Goal: Book appointment/travel/reservation

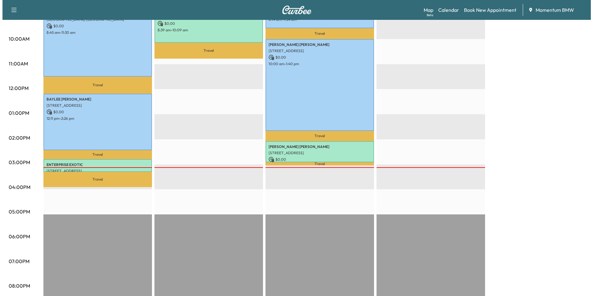
scroll to position [248, 0]
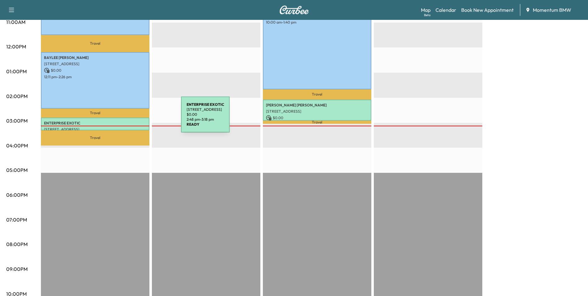
click at [135, 121] on p "ENTERPRISE EXOTIC" at bounding box center [95, 123] width 102 height 5
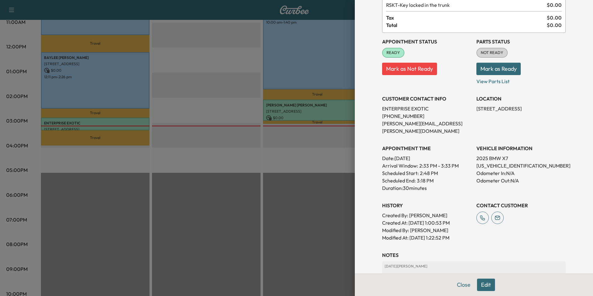
scroll to position [86, 0]
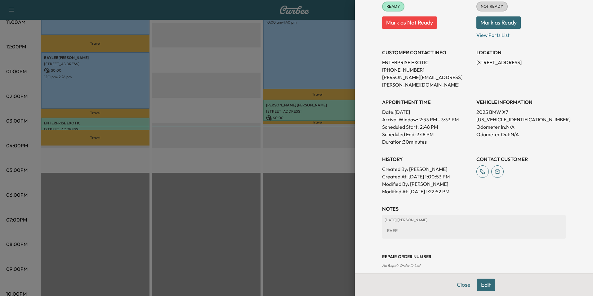
click at [324, 103] on div at bounding box center [296, 148] width 593 height 296
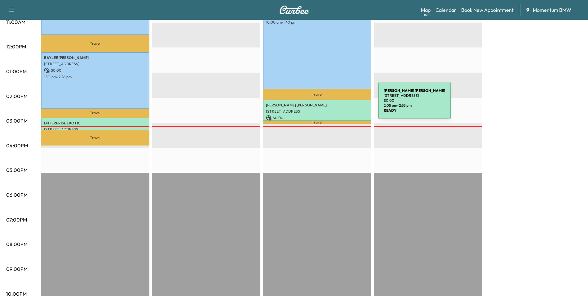
click at [332, 104] on p "SHARI JOHNSON" at bounding box center [317, 105] width 102 height 5
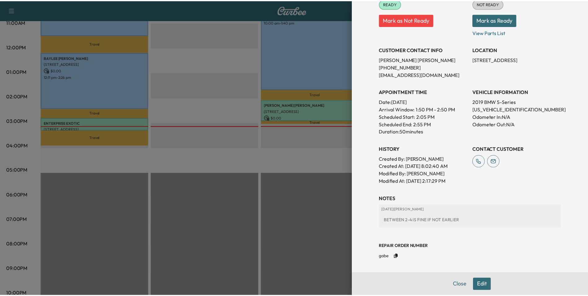
scroll to position [89, 0]
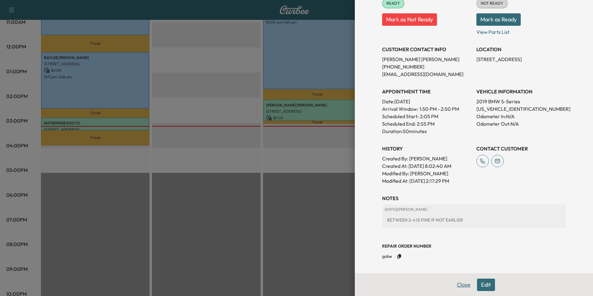
click at [458, 284] on button "Close" at bounding box center [464, 284] width 22 height 12
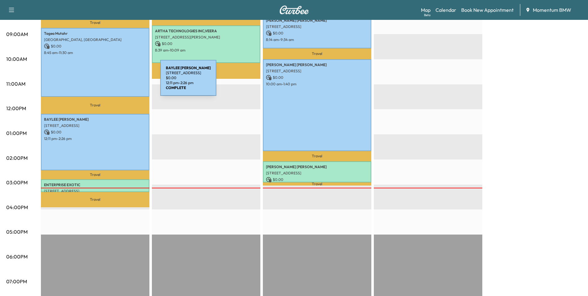
scroll to position [186, 0]
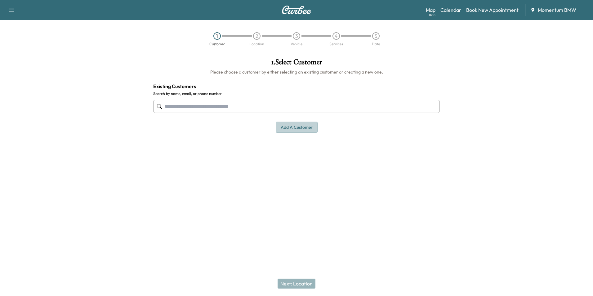
click at [301, 126] on button "Add a customer" at bounding box center [297, 127] width 42 height 11
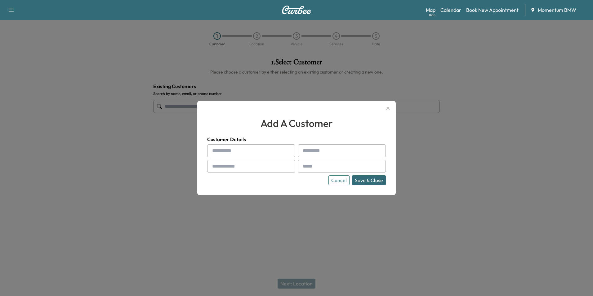
paste input "*****"
type input "*****"
click at [314, 149] on input "text" at bounding box center [342, 150] width 88 height 13
drag, startPoint x: 307, startPoint y: 153, endPoint x: 320, endPoint y: 150, distance: 13.0
click at [311, 150] on input "text" at bounding box center [342, 150] width 88 height 13
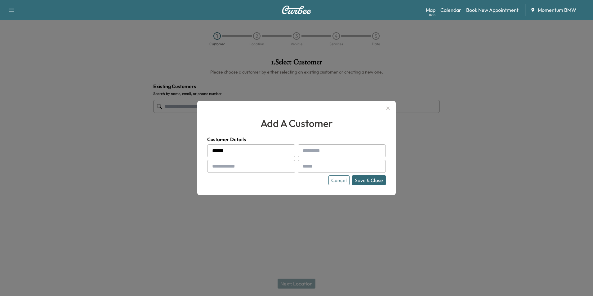
paste input "****"
type input "****"
click at [255, 168] on input "text" at bounding box center [251, 166] width 88 height 13
paste input "**********"
type input "**********"
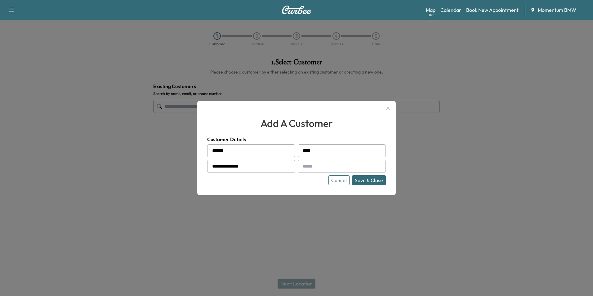
click at [313, 168] on input "text" at bounding box center [342, 166] width 88 height 13
paste input "**********"
type input "**********"
click at [369, 179] on button "Save & Close" at bounding box center [369, 180] width 34 height 10
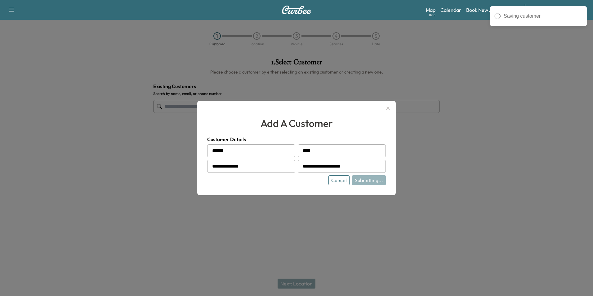
type input "**********"
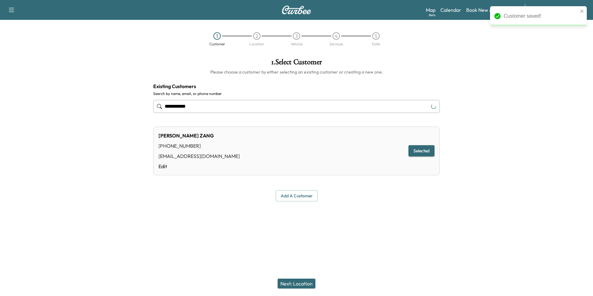
click at [296, 283] on button "Next: Location" at bounding box center [296, 283] width 38 height 10
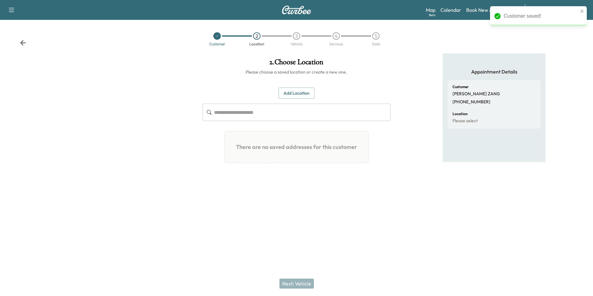
click at [294, 94] on button "Add Location" at bounding box center [296, 92] width 36 height 11
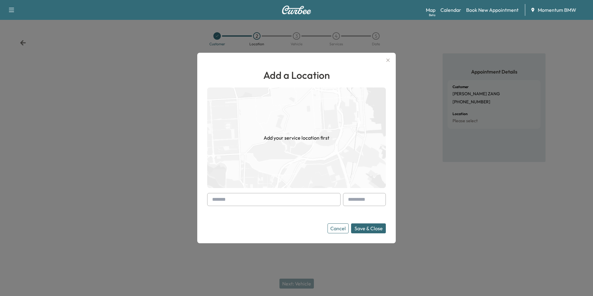
paste input "**********"
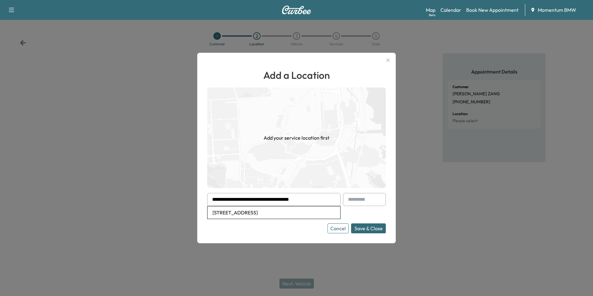
click at [305, 216] on li "[STREET_ADDRESS]" at bounding box center [273, 212] width 133 height 12
type input "**********"
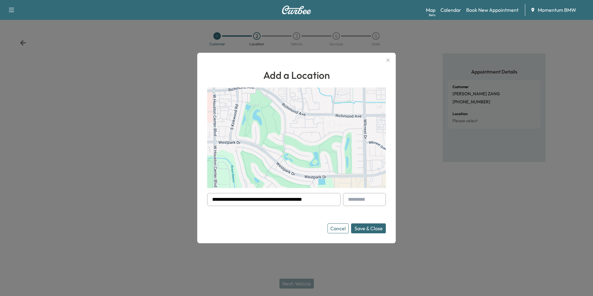
click at [368, 227] on button "Save & Close" at bounding box center [368, 228] width 35 height 10
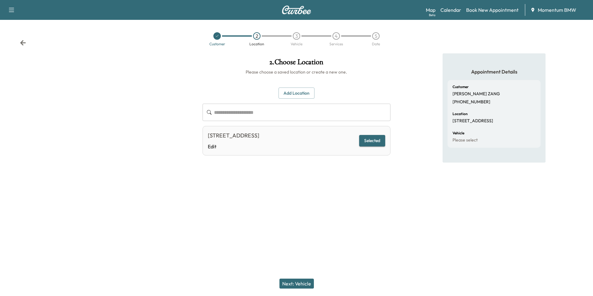
click at [304, 285] on button "Next: Vehicle" at bounding box center [296, 283] width 34 height 10
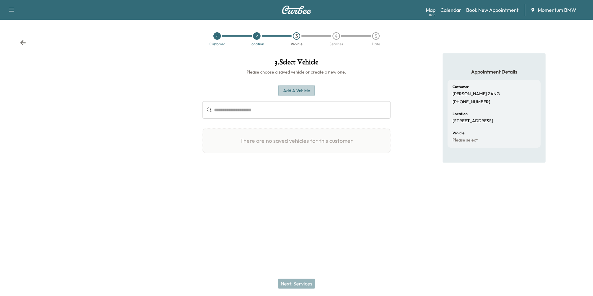
click at [294, 93] on button "Add a Vehicle" at bounding box center [296, 90] width 37 height 11
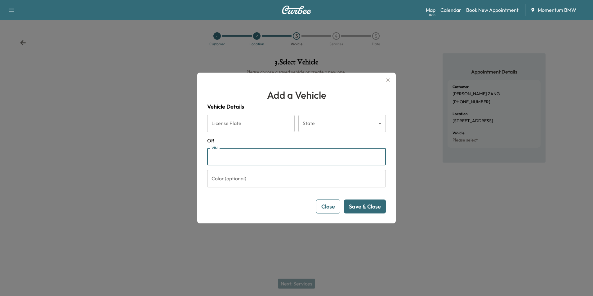
click at [233, 156] on input "VIN" at bounding box center [296, 156] width 179 height 17
paste input "**********"
type input "**********"
click at [363, 205] on button "Save & Close" at bounding box center [365, 206] width 42 height 14
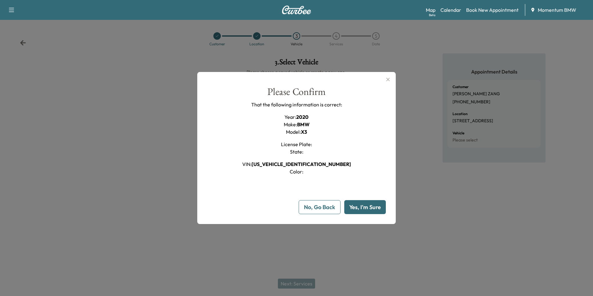
click at [363, 205] on button "Yes, I'm Sure" at bounding box center [365, 207] width 42 height 14
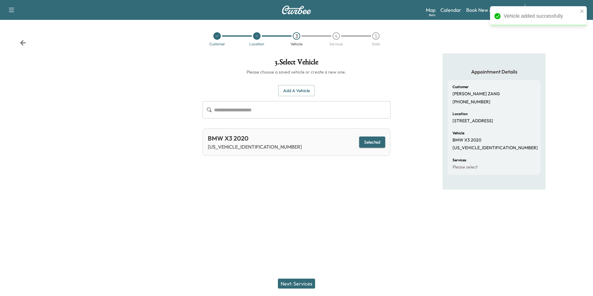
click at [298, 285] on button "Next: Services" at bounding box center [296, 283] width 37 height 10
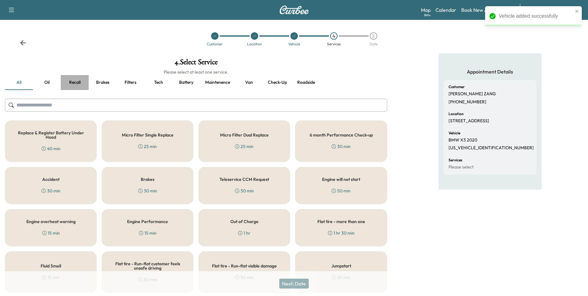
click at [76, 82] on button "Recall" at bounding box center [75, 82] width 28 height 15
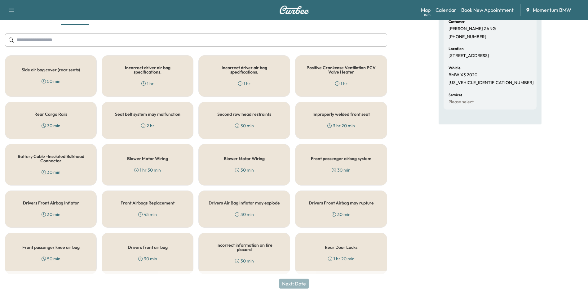
scroll to position [68, 0]
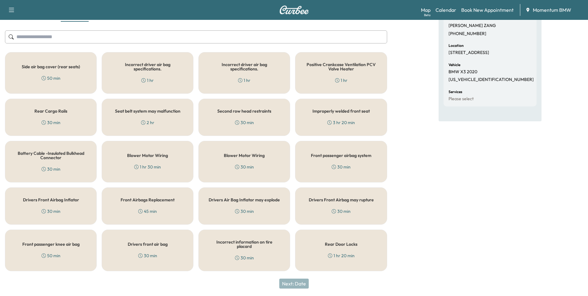
click at [67, 116] on div "Rear Cargo Rails 30 min" at bounding box center [51, 117] width 92 height 37
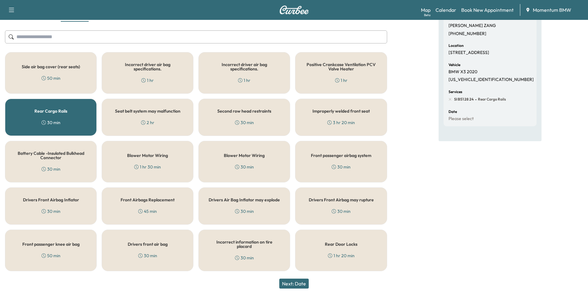
click at [301, 283] on button "Next: Date" at bounding box center [293, 283] width 29 height 10
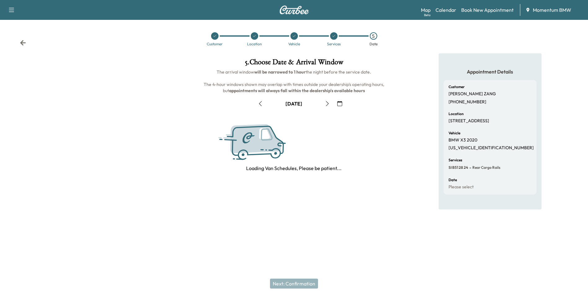
scroll to position [0, 0]
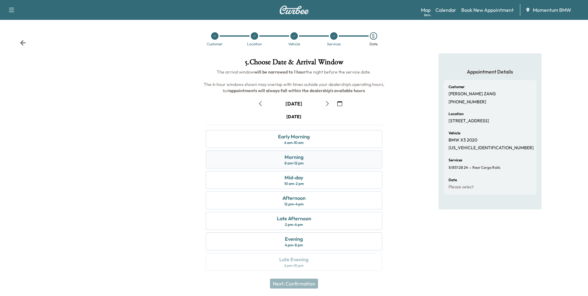
click at [296, 157] on div "Morning" at bounding box center [294, 156] width 19 height 7
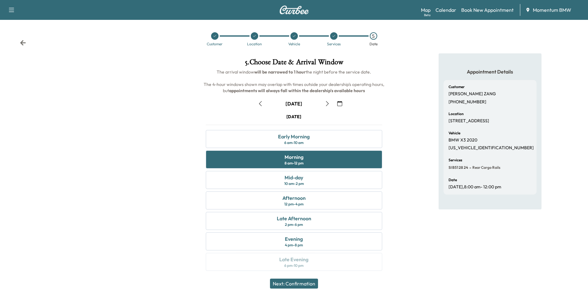
click at [306, 284] on button "Next: Confirmation" at bounding box center [294, 283] width 48 height 10
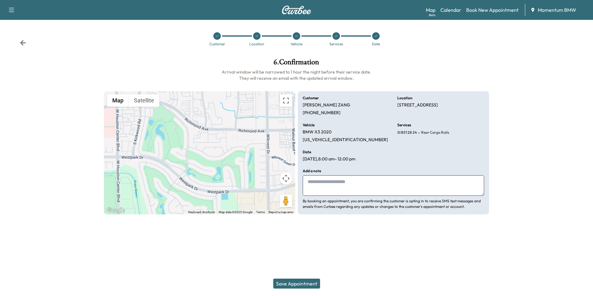
click at [315, 182] on textarea at bounding box center [393, 185] width 181 height 20
type textarea "*******"
click at [295, 283] on button "Save Appointment" at bounding box center [296, 283] width 47 height 10
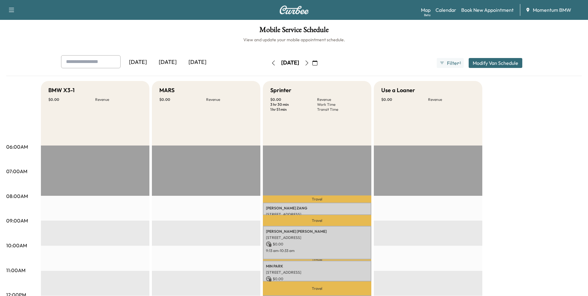
click at [309, 62] on icon "button" at bounding box center [306, 62] width 5 height 5
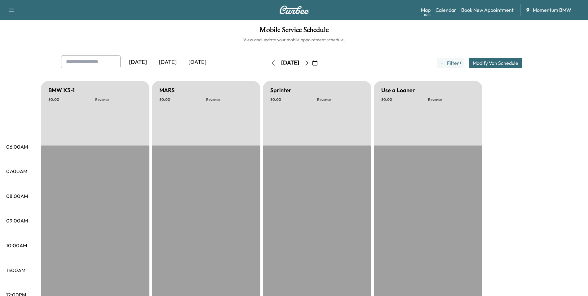
click at [309, 63] on icon "button" at bounding box center [306, 62] width 5 height 5
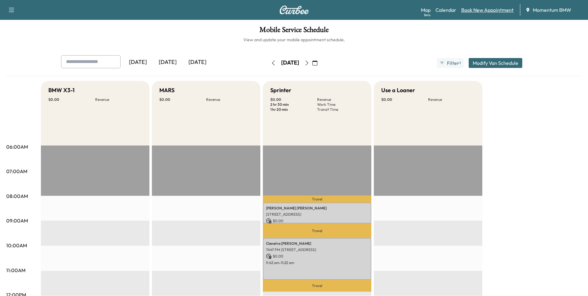
click at [471, 9] on link "Book New Appointment" at bounding box center [487, 9] width 52 height 7
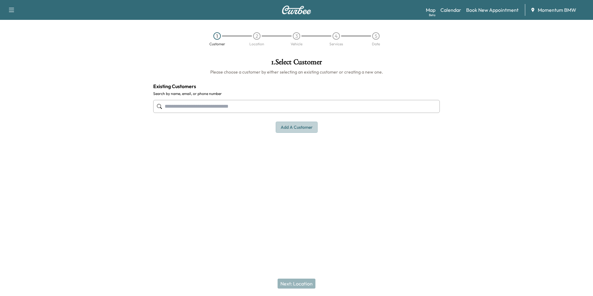
click at [294, 128] on button "Add a customer" at bounding box center [297, 127] width 42 height 11
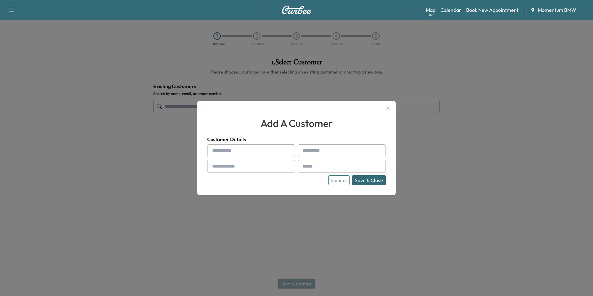
click at [225, 151] on input "text" at bounding box center [251, 150] width 88 height 13
click at [232, 152] on input "text" at bounding box center [251, 150] width 88 height 13
paste input "******"
type input "******"
click at [319, 149] on input "text" at bounding box center [342, 150] width 88 height 13
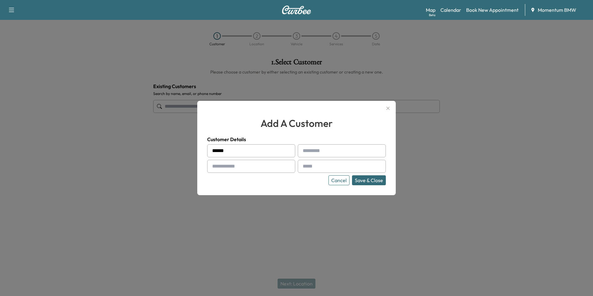
paste input "********"
type input "********"
click at [245, 167] on input "text" at bounding box center [251, 166] width 88 height 13
paste input "**********"
type input "**********"
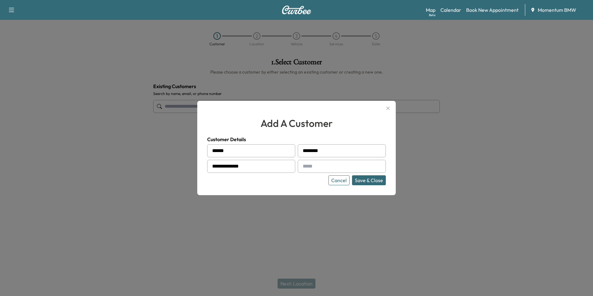
click at [311, 168] on input "text" at bounding box center [342, 166] width 88 height 13
click at [331, 166] on input "text" at bounding box center [342, 166] width 88 height 13
paste input "**********"
type input "**********"
click at [368, 179] on button "Save & Close" at bounding box center [369, 180] width 34 height 10
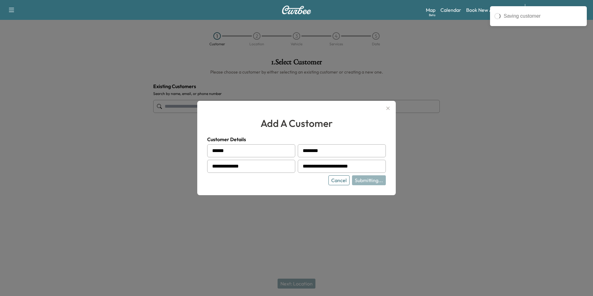
type input "**********"
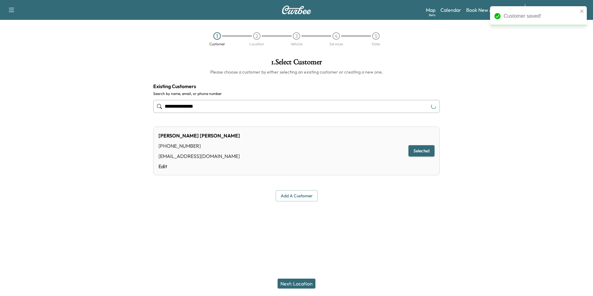
click at [300, 283] on button "Next: Location" at bounding box center [296, 283] width 38 height 10
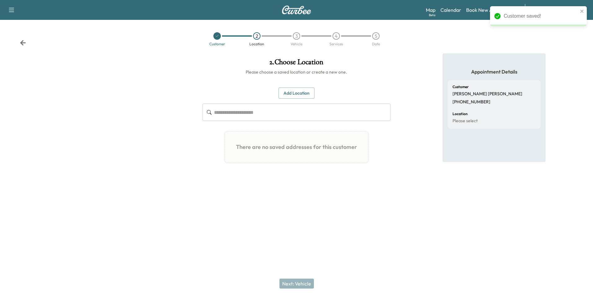
click at [300, 95] on button "Add Location" at bounding box center [296, 92] width 36 height 11
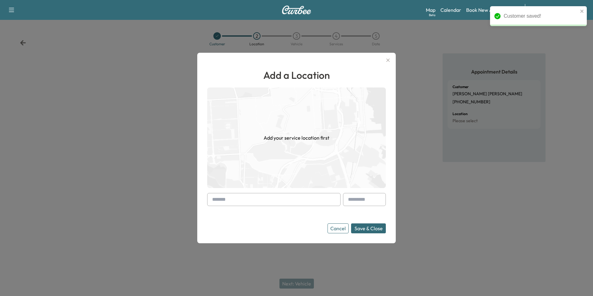
click at [239, 203] on input "text" at bounding box center [273, 199] width 133 height 13
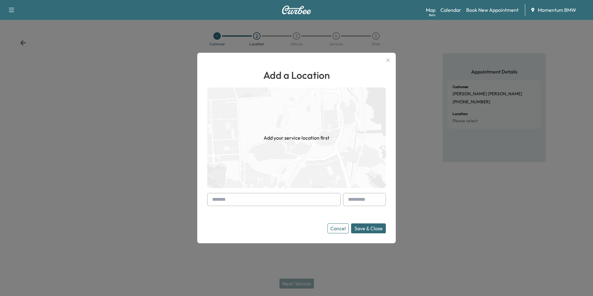
click at [245, 199] on input "text" at bounding box center [273, 199] width 133 height 13
paste input "**********"
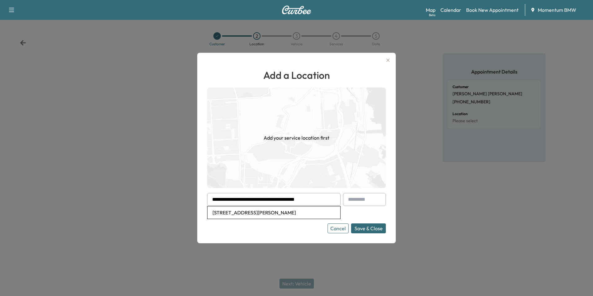
click at [286, 214] on li "[STREET_ADDRESS][PERSON_NAME]" at bounding box center [273, 212] width 133 height 12
type input "**********"
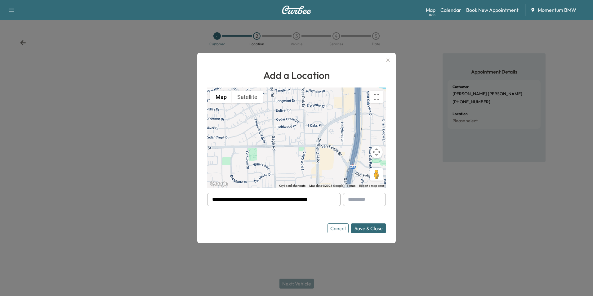
click at [370, 225] on button "Save & Close" at bounding box center [368, 228] width 35 height 10
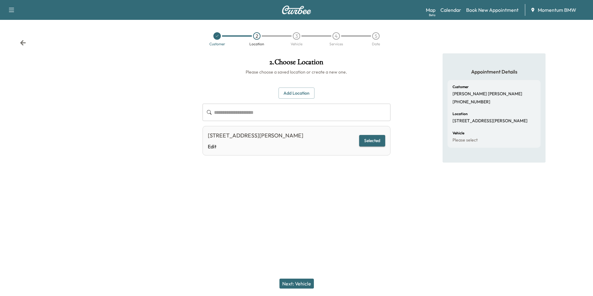
click at [299, 285] on button "Next: Vehicle" at bounding box center [296, 283] width 34 height 10
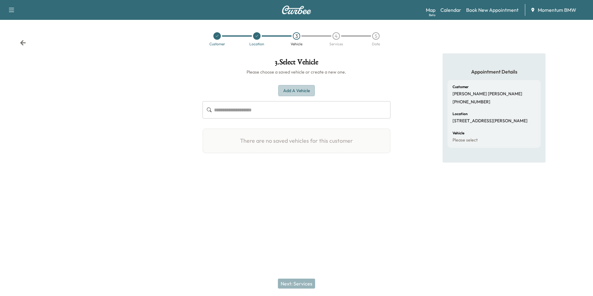
click at [292, 92] on button "Add a Vehicle" at bounding box center [296, 90] width 37 height 11
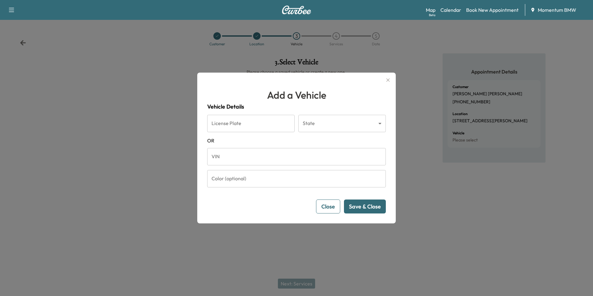
click at [219, 158] on input "VIN" at bounding box center [296, 156] width 179 height 17
paste input "**********"
type input "**********"
click at [360, 207] on button "Save & Close" at bounding box center [365, 206] width 42 height 14
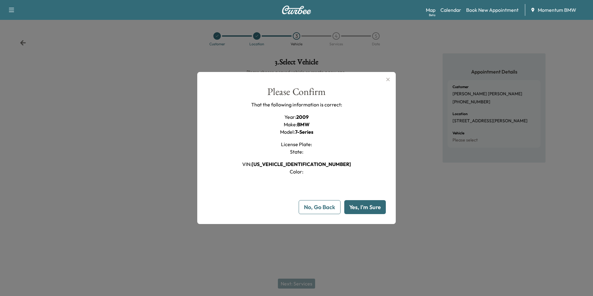
click at [360, 207] on button "Yes, I'm Sure" at bounding box center [365, 207] width 42 height 14
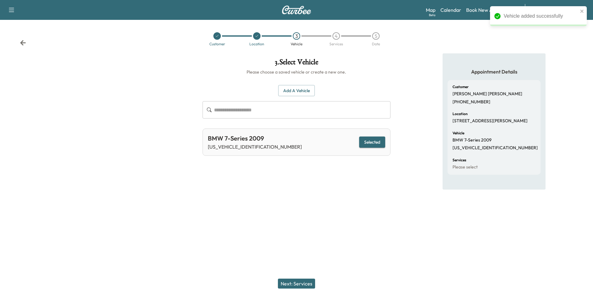
click at [301, 280] on button "Next: Services" at bounding box center [296, 283] width 37 height 10
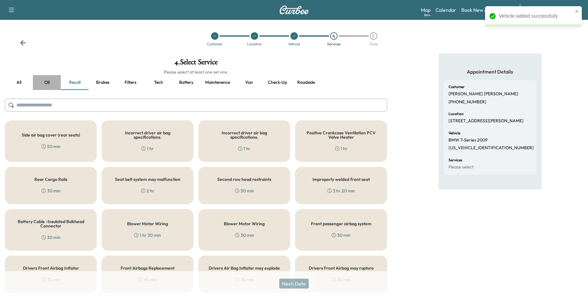
click at [48, 82] on button "Oil" at bounding box center [47, 82] width 28 height 15
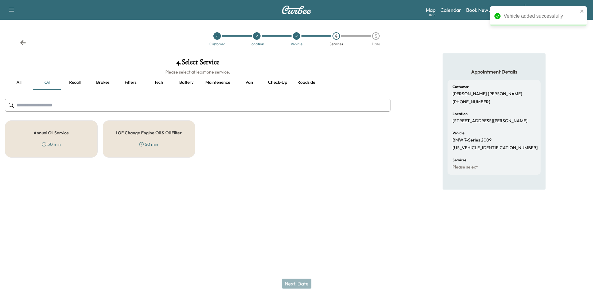
click at [61, 133] on h5 "Annual Oil Service" at bounding box center [50, 132] width 35 height 4
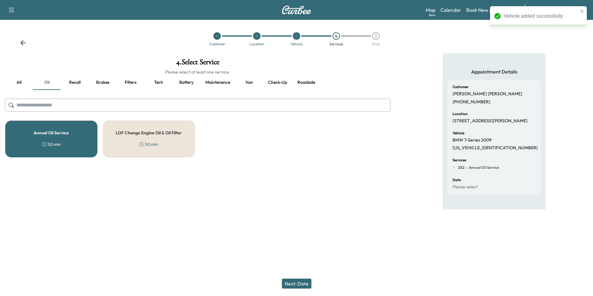
click at [302, 283] on button "Next: Date" at bounding box center [296, 283] width 29 height 10
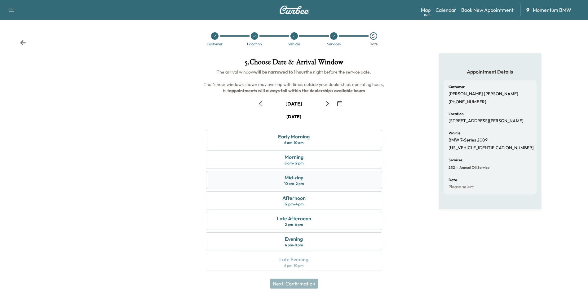
click at [308, 180] on div "Mid-day 10 am - 2 pm" at bounding box center [294, 180] width 176 height 18
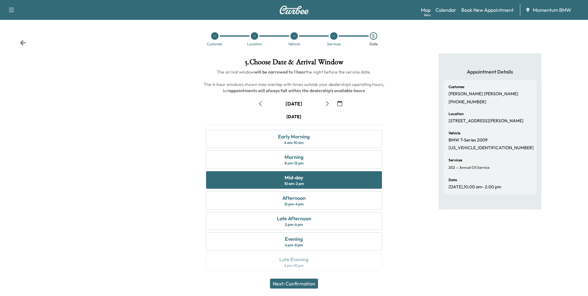
click at [308, 282] on button "Next: Confirmation" at bounding box center [294, 283] width 48 height 10
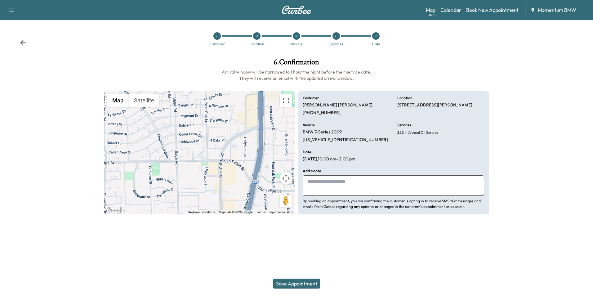
click at [321, 184] on textarea at bounding box center [393, 185] width 181 height 20
type textarea "******"
click at [300, 281] on button "Save Appointment" at bounding box center [296, 283] width 47 height 10
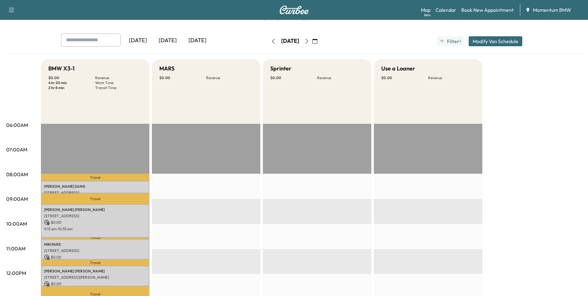
scroll to position [93, 0]
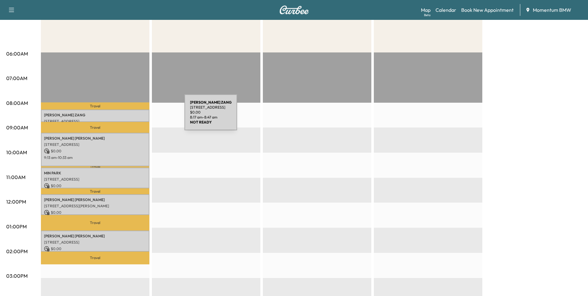
click at [138, 116] on p "[PERSON_NAME]" at bounding box center [95, 115] width 102 height 5
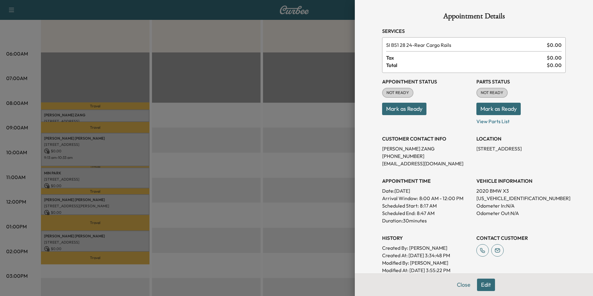
click at [461, 285] on button "Close" at bounding box center [464, 284] width 22 height 12
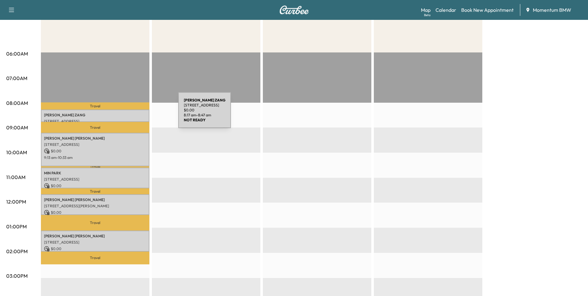
click at [132, 114] on p "[PERSON_NAME]" at bounding box center [95, 115] width 102 height 5
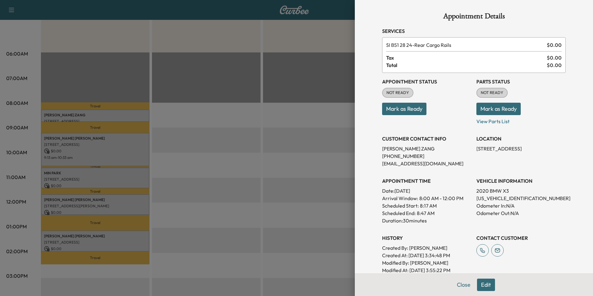
click at [483, 284] on button "Edit" at bounding box center [486, 284] width 18 height 12
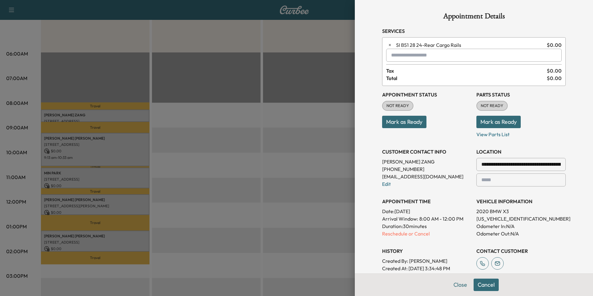
click at [423, 58] on input "text" at bounding box center [473, 55] width 175 height 13
type input "**********"
click at [364, 74] on div "**********" at bounding box center [474, 148] width 238 height 296
click at [449, 283] on button "Close" at bounding box center [460, 284] width 22 height 12
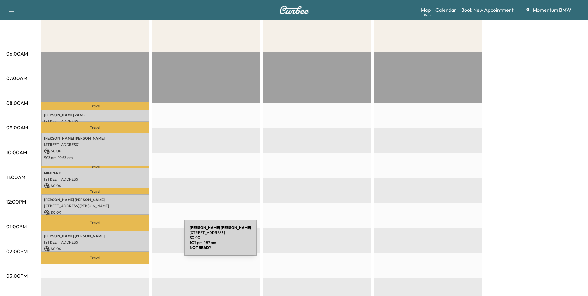
click at [138, 241] on p "[STREET_ADDRESS]" at bounding box center [95, 242] width 102 height 5
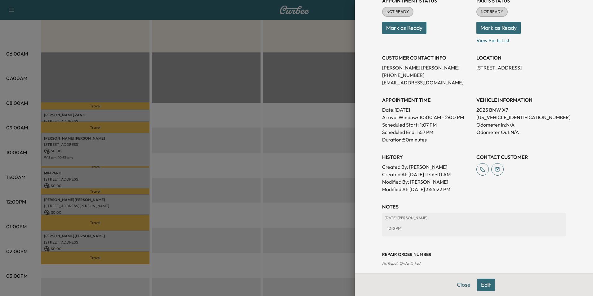
scroll to position [86, 0]
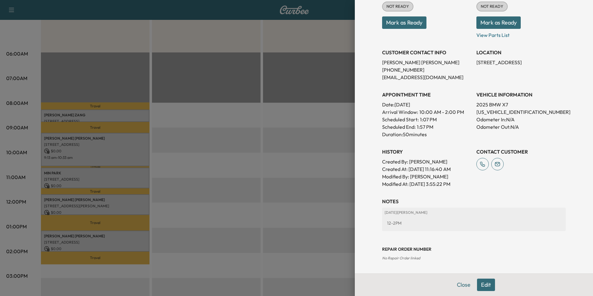
click at [457, 286] on button "Close" at bounding box center [464, 284] width 22 height 12
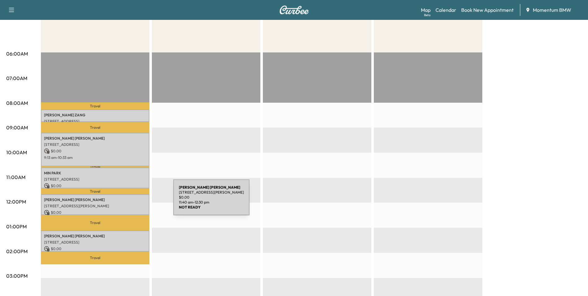
click at [127, 201] on div "[PERSON_NAME] [STREET_ADDRESS][PERSON_NAME] $ 0.00 11:40 am - 12:30 pm" at bounding box center [95, 204] width 108 height 21
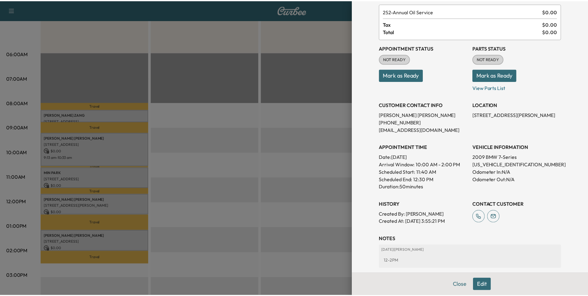
scroll to position [71, 0]
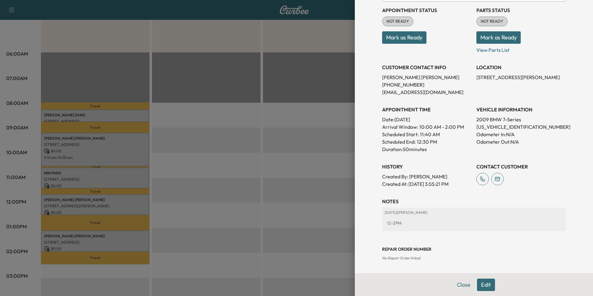
drag, startPoint x: 456, startPoint y: 284, endPoint x: 455, endPoint y: 281, distance: 3.2
click at [456, 283] on button "Close" at bounding box center [464, 284] width 22 height 12
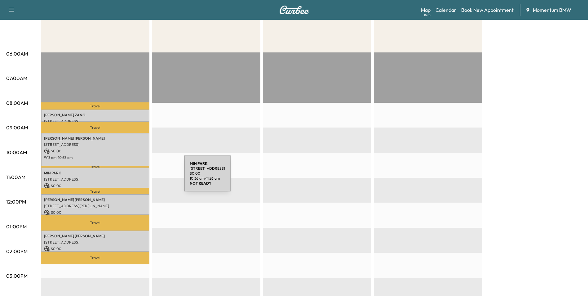
click at [138, 178] on p "[STREET_ADDRESS]" at bounding box center [95, 179] width 102 height 5
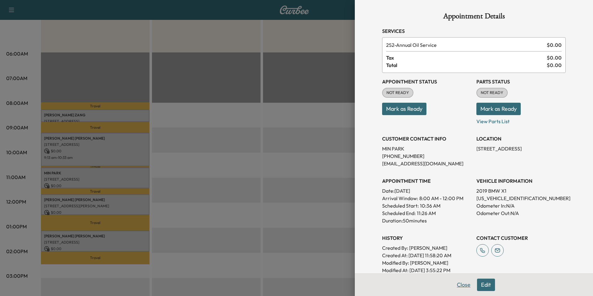
click at [462, 285] on button "Close" at bounding box center [464, 284] width 22 height 12
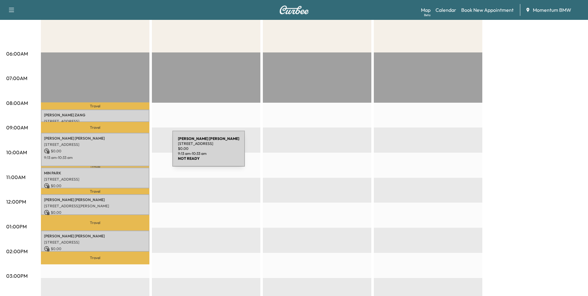
click at [126, 152] on p "$ 0.00" at bounding box center [95, 151] width 102 height 6
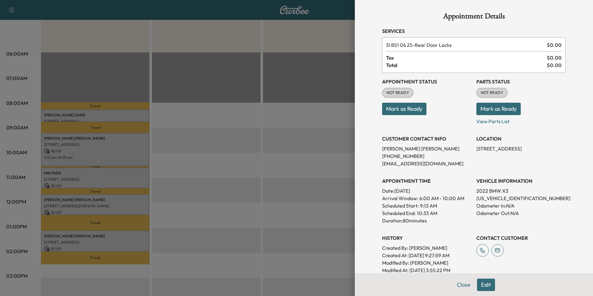
click at [482, 286] on button "Edit" at bounding box center [486, 284] width 18 height 12
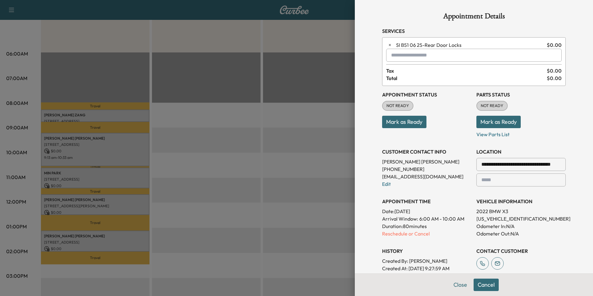
click at [417, 58] on input "text" at bounding box center [473, 55] width 175 height 13
type input "*"
type input "**********"
click at [453, 285] on button "Close" at bounding box center [460, 284] width 22 height 12
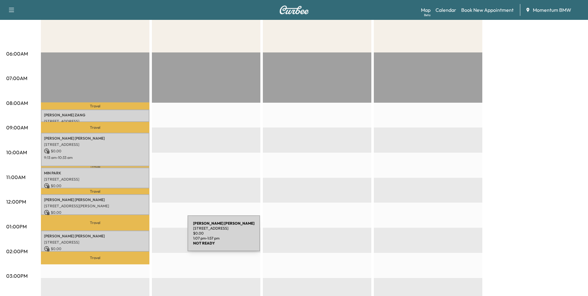
click at [141, 237] on div "[PERSON_NAME] [STREET_ADDRESS][PERSON_NAME] $ 0.00 1:07 pm - 1:57 pm" at bounding box center [95, 240] width 108 height 21
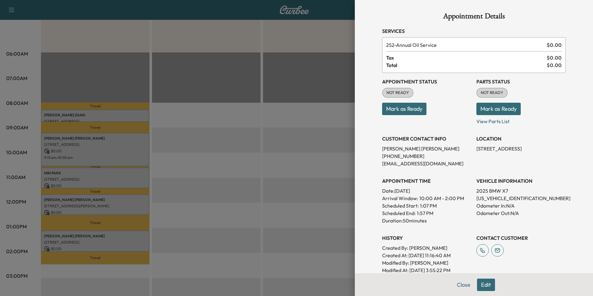
click at [485, 289] on button "Edit" at bounding box center [486, 284] width 18 height 12
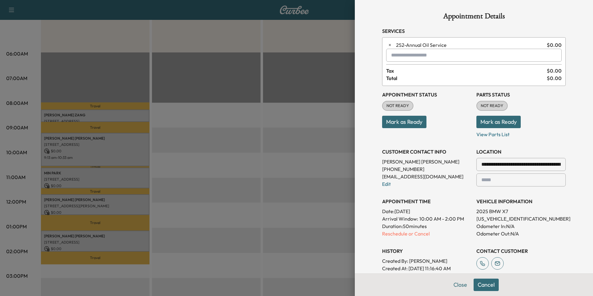
click at [437, 57] on input "text" at bounding box center [473, 55] width 175 height 13
click at [414, 73] on p "SPRINTER - Sprinter" at bounding box center [451, 71] width 135 height 9
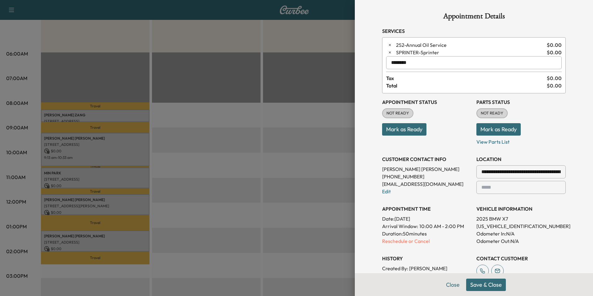
type input "********"
click at [491, 285] on button "Save & Close" at bounding box center [486, 284] width 40 height 12
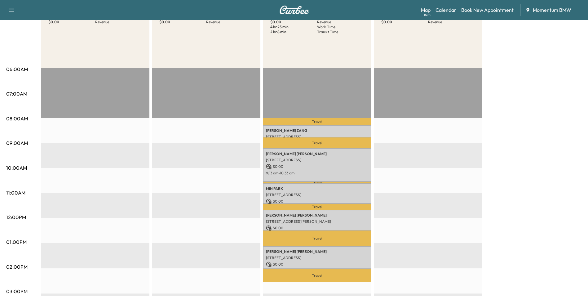
scroll to position [62, 0]
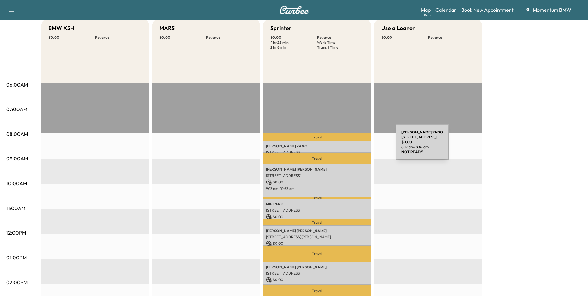
click at [349, 146] on p "[PERSON_NAME]" at bounding box center [317, 146] width 102 height 5
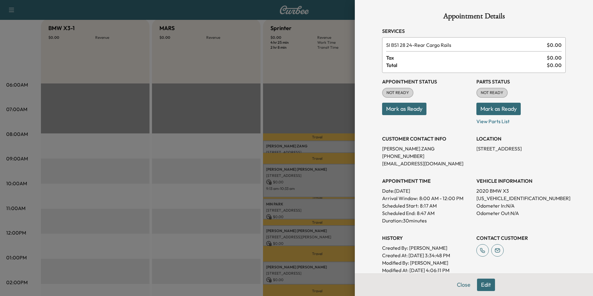
click at [484, 286] on button "Edit" at bounding box center [486, 284] width 18 height 12
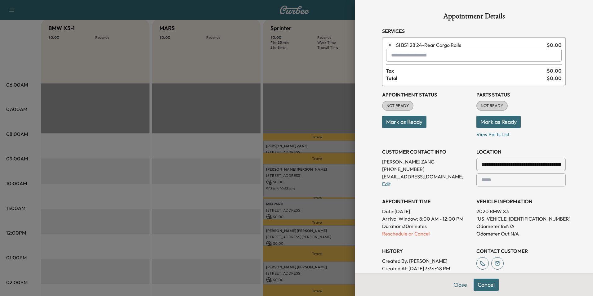
click at [410, 56] on input "text" at bounding box center [473, 55] width 175 height 13
click at [412, 70] on p "X3 - BMW X3-1" at bounding box center [451, 71] width 135 height 9
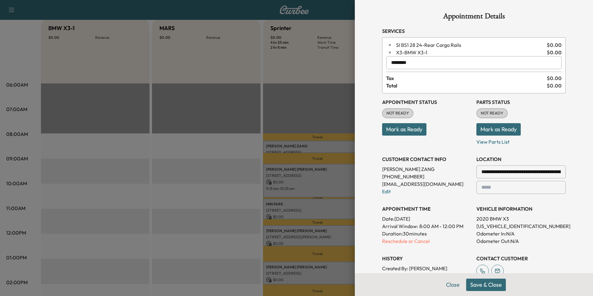
type input "********"
click at [488, 282] on button "Save & Close" at bounding box center [486, 284] width 40 height 12
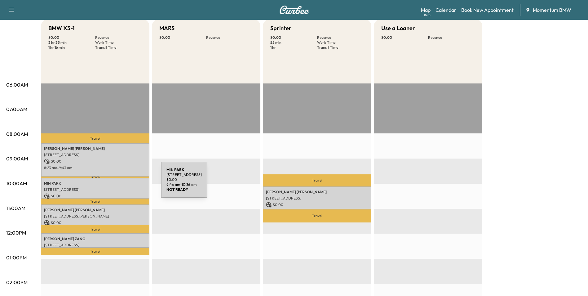
click at [114, 183] on p "[PERSON_NAME]" at bounding box center [95, 183] width 102 height 5
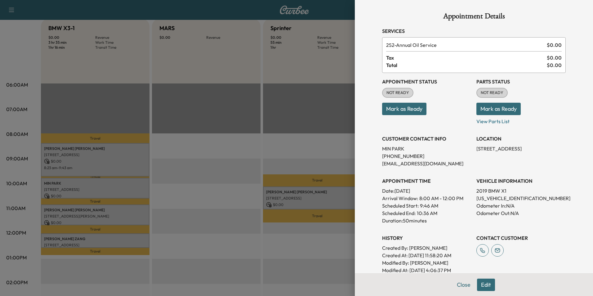
click at [485, 281] on button "Edit" at bounding box center [486, 284] width 18 height 12
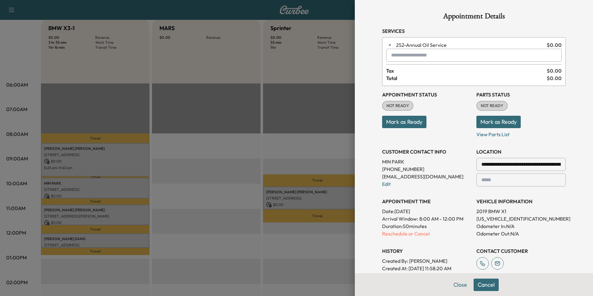
click at [420, 57] on input "text" at bounding box center [473, 55] width 175 height 13
click at [409, 69] on p "SPRINTER - Sprinter" at bounding box center [451, 71] width 135 height 9
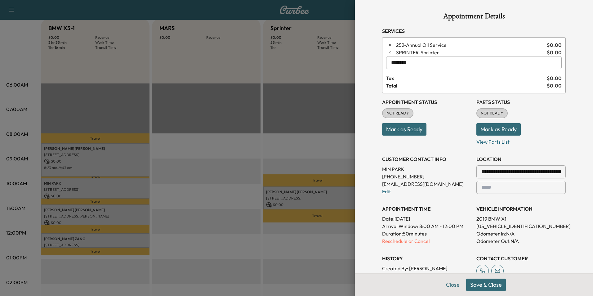
type input "********"
click at [490, 284] on button "Save & Close" at bounding box center [486, 284] width 40 height 12
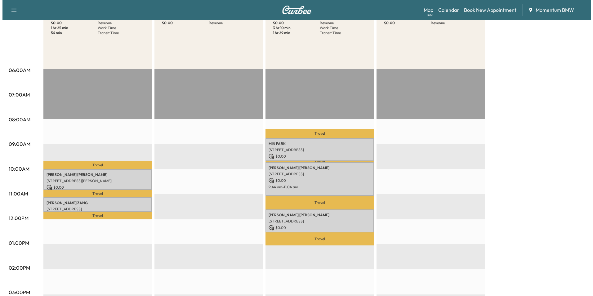
scroll to position [93, 0]
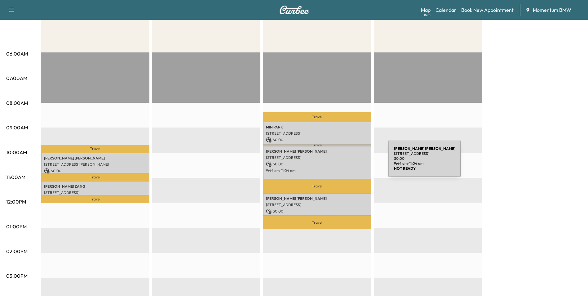
click at [342, 162] on p "$ 0.00" at bounding box center [317, 164] width 102 height 6
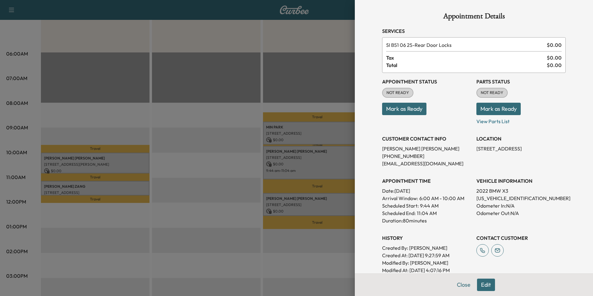
click at [482, 287] on button "Edit" at bounding box center [486, 284] width 18 height 12
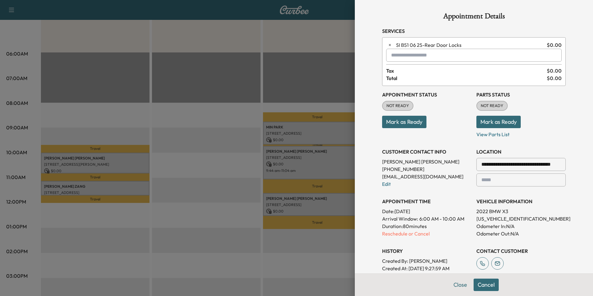
click at [413, 48] on span "SI B51 06 25 - Rear Door Locks" at bounding box center [470, 44] width 148 height 7
drag, startPoint x: 413, startPoint y: 48, endPoint x: 413, endPoint y: 53, distance: 5.7
click at [413, 53] on input "text" at bounding box center [473, 55] width 175 height 13
click at [413, 72] on p "X3 - BMW X3-1" at bounding box center [451, 71] width 135 height 9
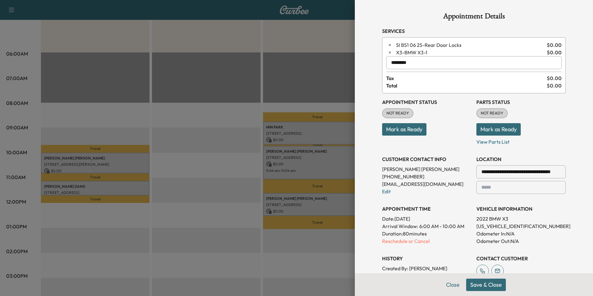
type input "********"
click at [484, 284] on button "Save & Close" at bounding box center [486, 284] width 40 height 12
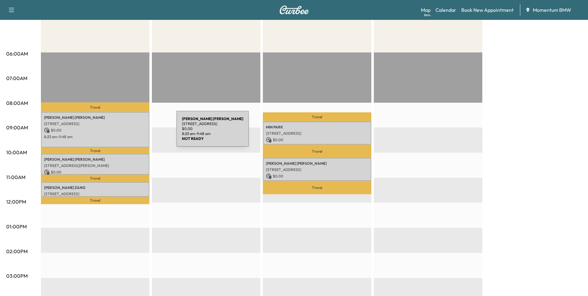
click at [130, 132] on div "[PERSON_NAME] [STREET_ADDRESS] $ 0.00 8:23 am - 9:48 am" at bounding box center [95, 129] width 108 height 35
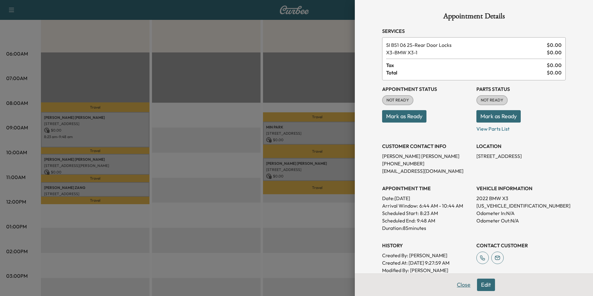
click at [457, 283] on button "Close" at bounding box center [464, 284] width 22 height 12
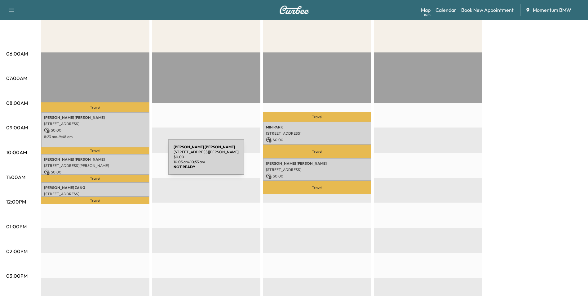
click at [122, 161] on div "[PERSON_NAME] [STREET_ADDRESS][PERSON_NAME] $ 0.00 10:03 am - 10:53 am" at bounding box center [95, 164] width 108 height 21
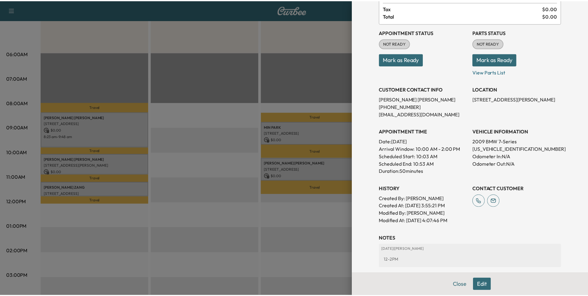
scroll to position [62, 0]
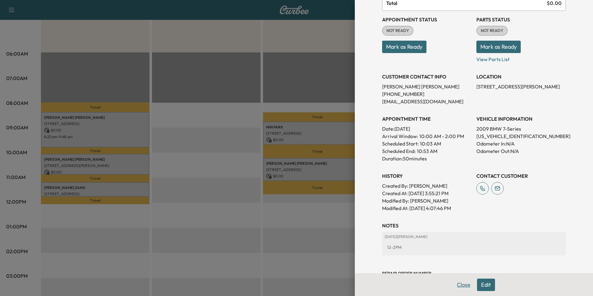
click at [460, 285] on button "Close" at bounding box center [464, 284] width 22 height 12
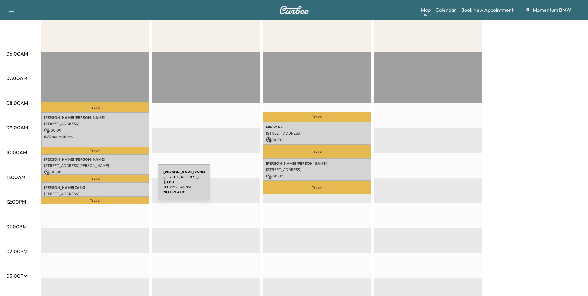
click at [111, 186] on p "[PERSON_NAME]" at bounding box center [95, 187] width 102 height 5
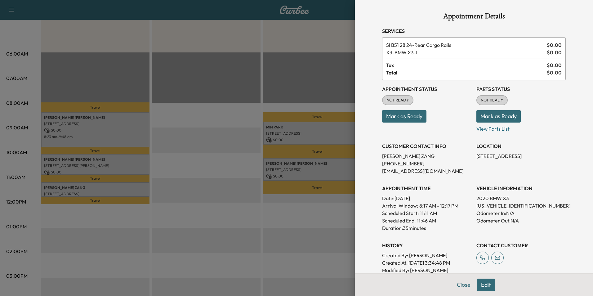
click at [461, 284] on button "Close" at bounding box center [464, 284] width 22 height 12
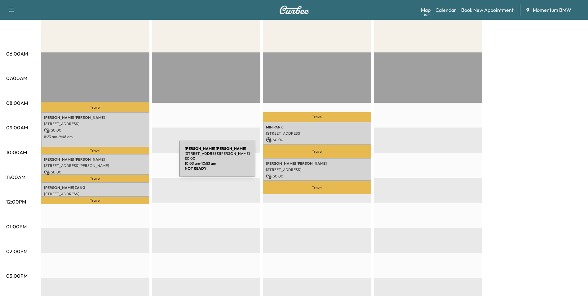
click at [133, 163] on p "[STREET_ADDRESS][PERSON_NAME]" at bounding box center [95, 165] width 102 height 5
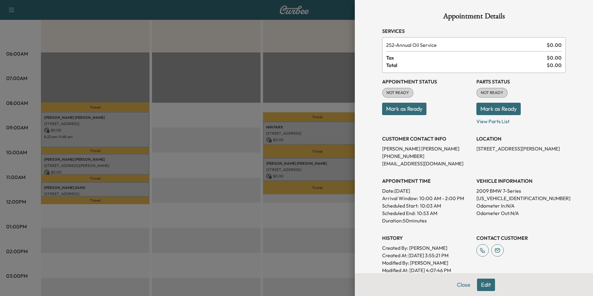
click at [483, 284] on button "Edit" at bounding box center [486, 284] width 18 height 12
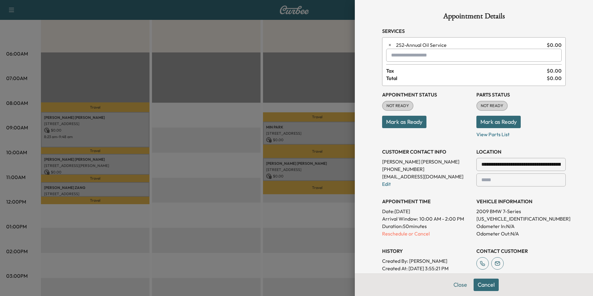
click at [414, 58] on input "text" at bounding box center [473, 55] width 175 height 13
click at [410, 71] on p "SPRINTER - Sprinter" at bounding box center [451, 71] width 135 height 9
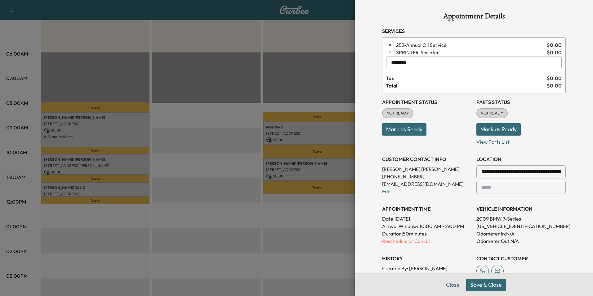
type input "********"
click at [490, 284] on button "Save & Close" at bounding box center [486, 284] width 40 height 12
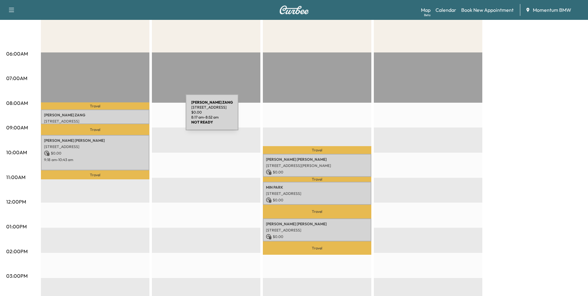
click at [139, 116] on p "[PERSON_NAME]" at bounding box center [95, 115] width 102 height 5
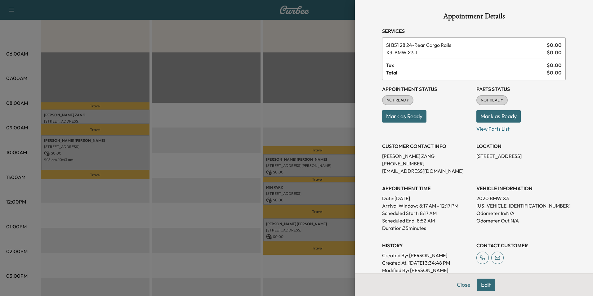
click at [396, 117] on button "Mark as Ready" at bounding box center [404, 116] width 44 height 12
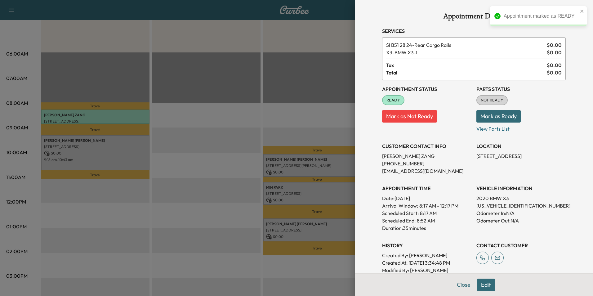
click at [460, 286] on button "Close" at bounding box center [464, 284] width 22 height 12
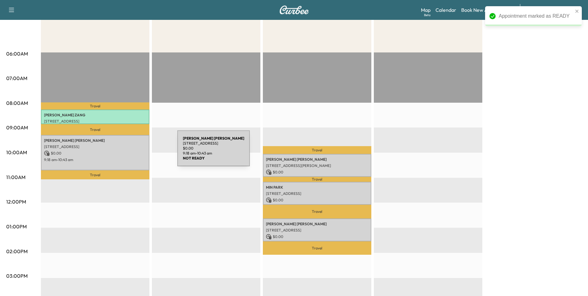
click at [130, 152] on p "$ 0.00" at bounding box center [95, 153] width 102 height 6
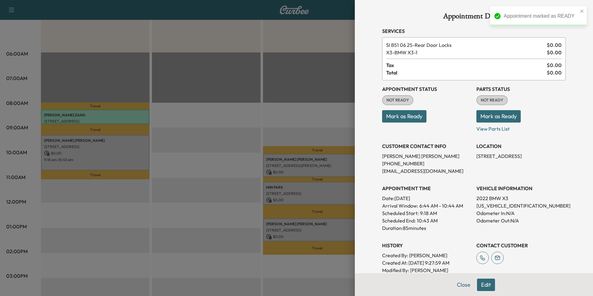
click at [410, 119] on button "Mark as Ready" at bounding box center [404, 116] width 44 height 12
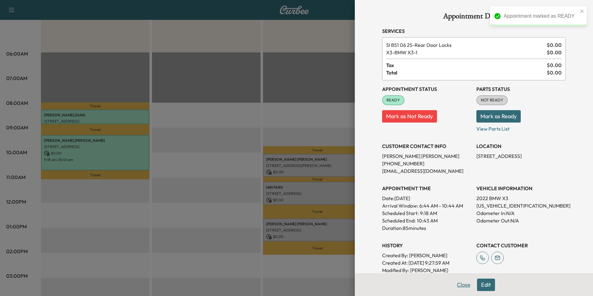
click at [457, 286] on button "Close" at bounding box center [464, 284] width 22 height 12
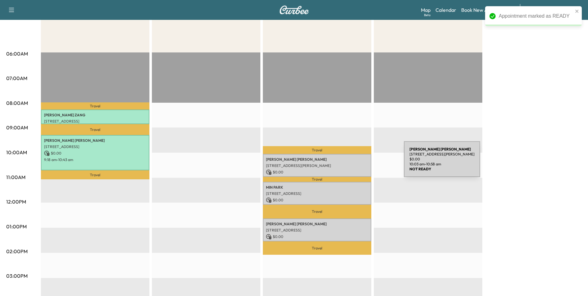
click at [359, 163] on p "[STREET_ADDRESS][PERSON_NAME]" at bounding box center [317, 165] width 102 height 5
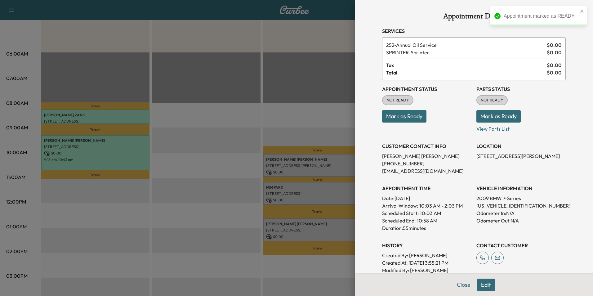
click at [401, 114] on button "Mark as Ready" at bounding box center [404, 116] width 44 height 12
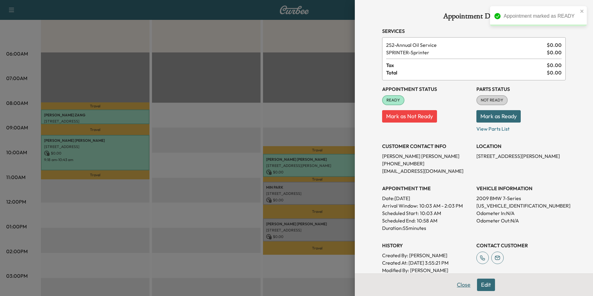
click at [462, 286] on button "Close" at bounding box center [464, 284] width 22 height 12
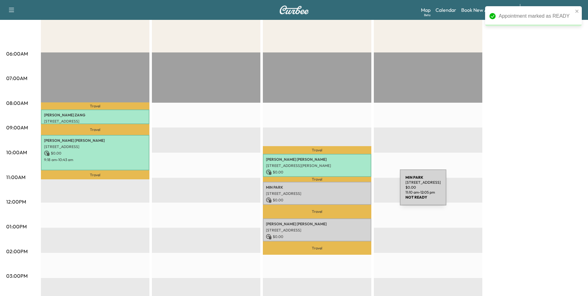
click at [353, 191] on p "[STREET_ADDRESS]" at bounding box center [317, 193] width 102 height 5
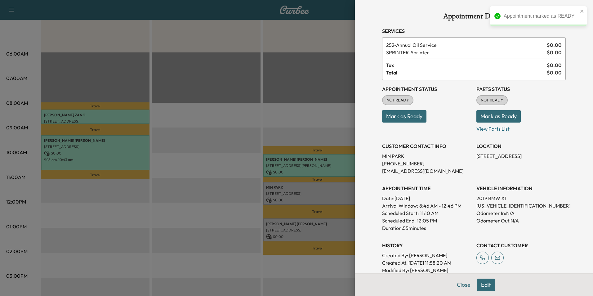
click at [407, 116] on button "Mark as Ready" at bounding box center [404, 116] width 44 height 12
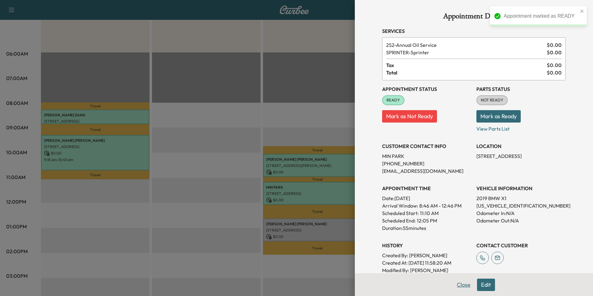
click at [463, 284] on button "Close" at bounding box center [464, 284] width 22 height 12
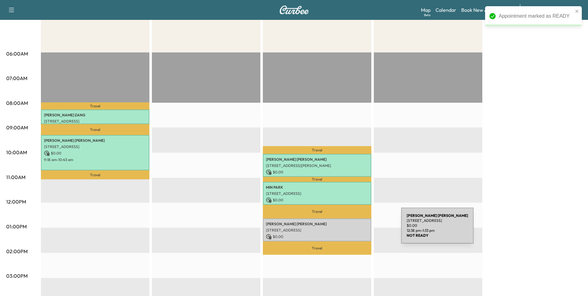
click at [355, 229] on p "[STREET_ADDRESS]" at bounding box center [317, 230] width 102 height 5
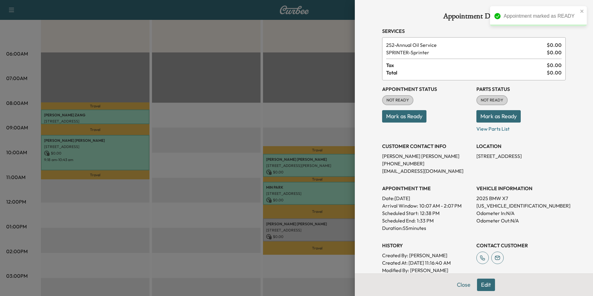
click at [395, 116] on button "Mark as Ready" at bounding box center [404, 116] width 44 height 12
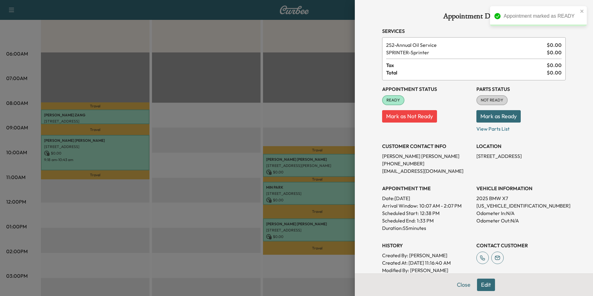
click at [463, 288] on button "Close" at bounding box center [464, 284] width 22 height 12
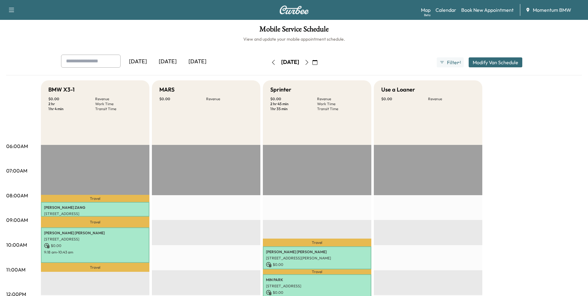
scroll to position [0, 0]
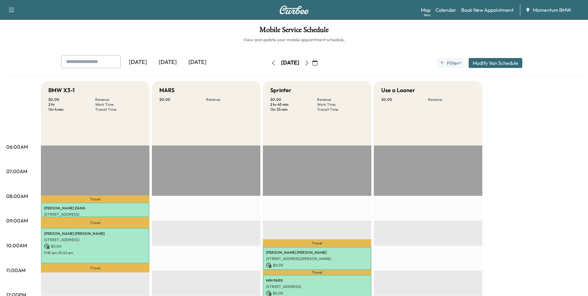
click at [272, 64] on icon "button" at bounding box center [273, 62] width 3 height 5
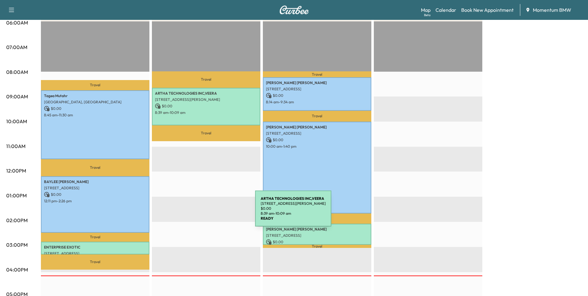
scroll to position [155, 0]
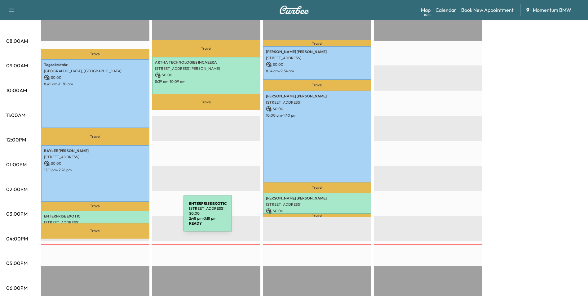
click at [137, 220] on p "[STREET_ADDRESS]" at bounding box center [95, 222] width 102 height 5
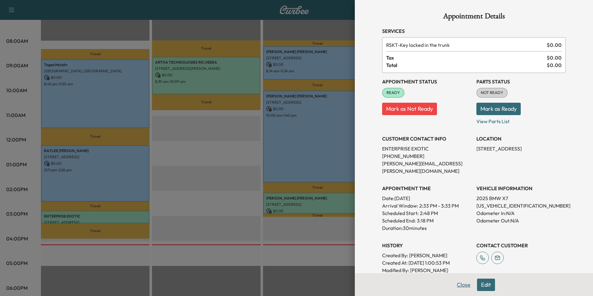
click at [457, 285] on button "Close" at bounding box center [464, 284] width 22 height 12
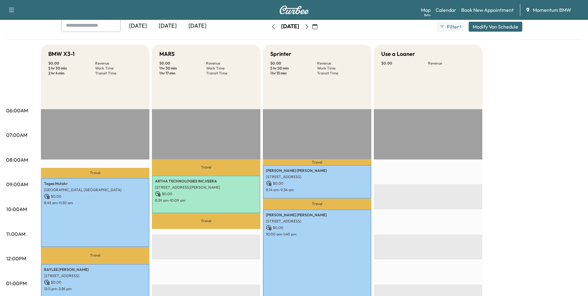
scroll to position [31, 0]
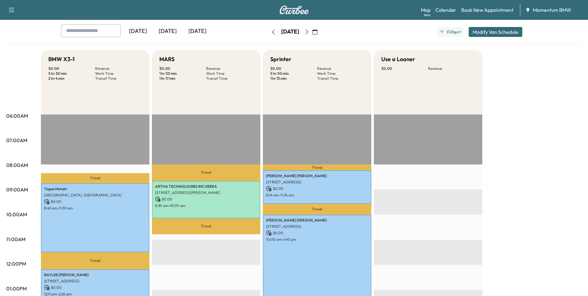
click at [309, 32] on icon "button" at bounding box center [306, 31] width 5 height 5
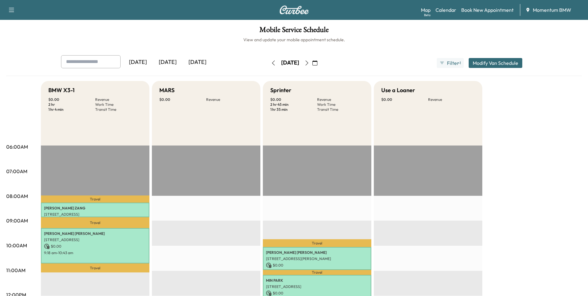
click at [317, 63] on icon "button" at bounding box center [314, 62] width 5 height 5
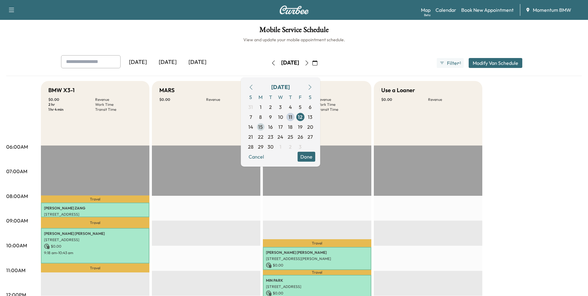
click at [263, 126] on span "15" at bounding box center [260, 126] width 5 height 7
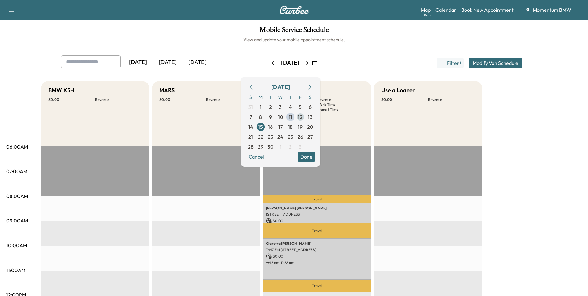
click at [303, 117] on span "12" at bounding box center [300, 116] width 5 height 7
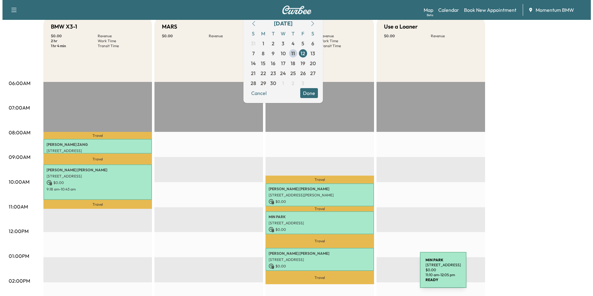
scroll to position [93, 0]
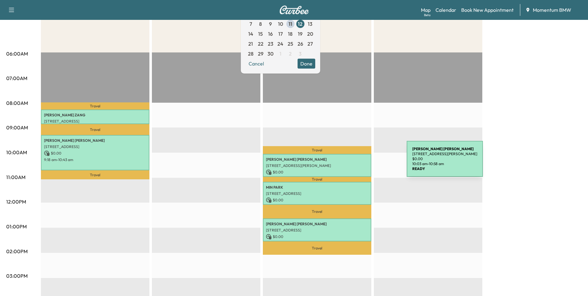
click at [360, 163] on p "[STREET_ADDRESS][PERSON_NAME]" at bounding box center [317, 165] width 102 height 5
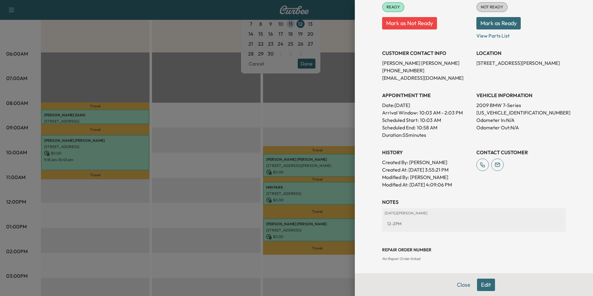
scroll to position [94, 0]
click at [484, 284] on button "Edit" at bounding box center [486, 284] width 18 height 12
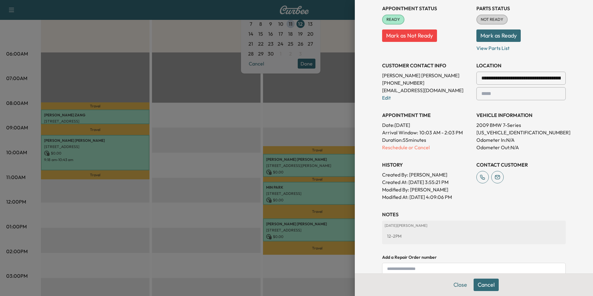
scroll to position [107, 0]
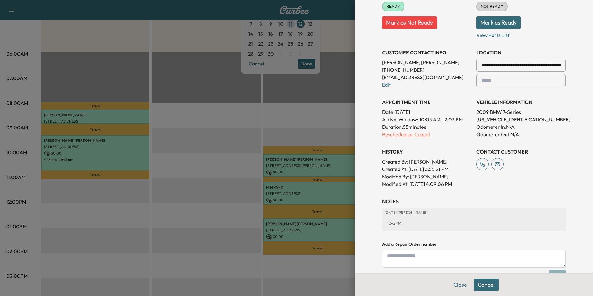
click at [400, 132] on p "Reschedule or Cancel" at bounding box center [426, 133] width 89 height 7
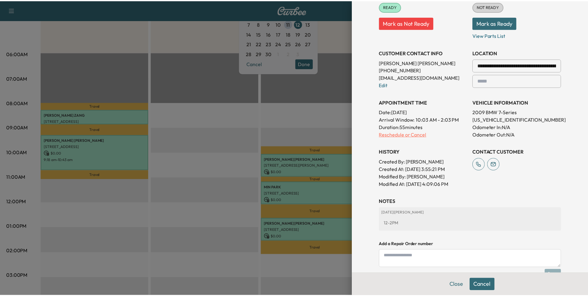
scroll to position [0, 0]
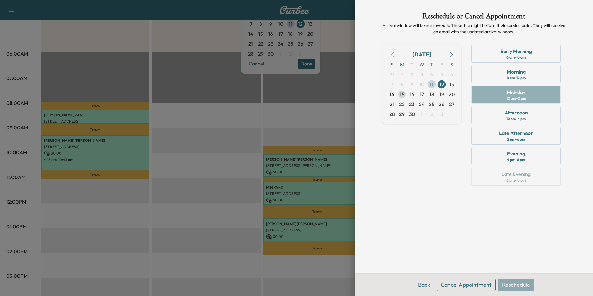
click at [400, 93] on span "15" at bounding box center [402, 94] width 5 height 7
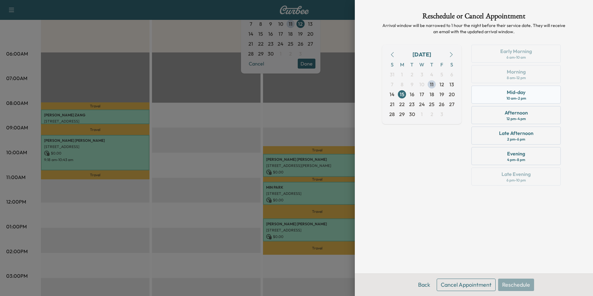
click at [540, 94] on div "Mid-day 10 am - 2 pm" at bounding box center [515, 95] width 89 height 18
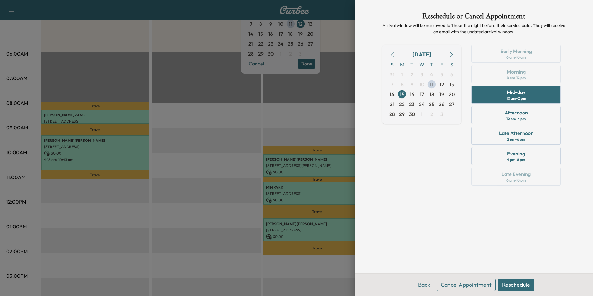
click at [522, 286] on button "Reschedule" at bounding box center [516, 284] width 36 height 12
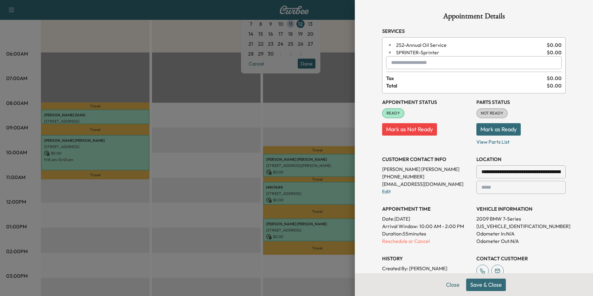
click at [479, 285] on button "Save & Close" at bounding box center [486, 284] width 40 height 12
